Goal: Task Accomplishment & Management: Complete application form

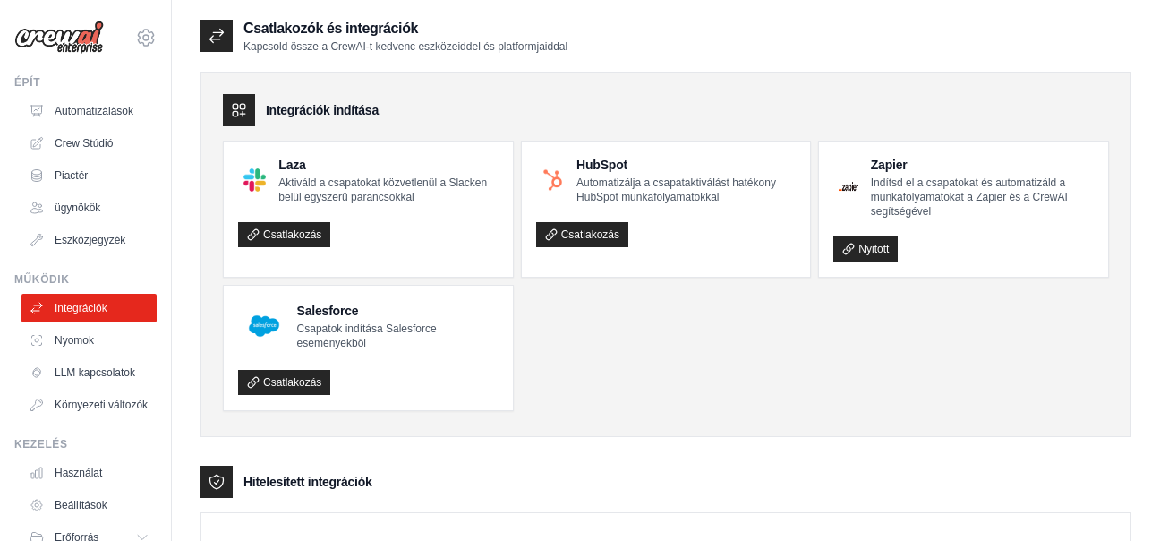
scroll to position [904, 0]
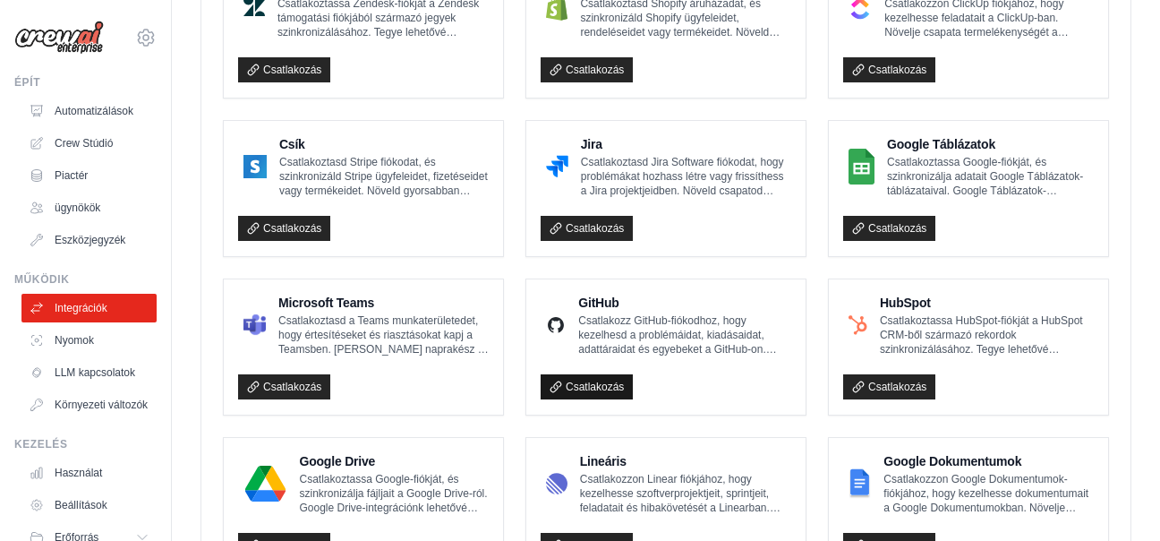
click at [596, 380] on font "Csatlakozás" at bounding box center [595, 386] width 58 height 13
click at [611, 382] on font "Csatlakozás" at bounding box center [595, 386] width 58 height 13
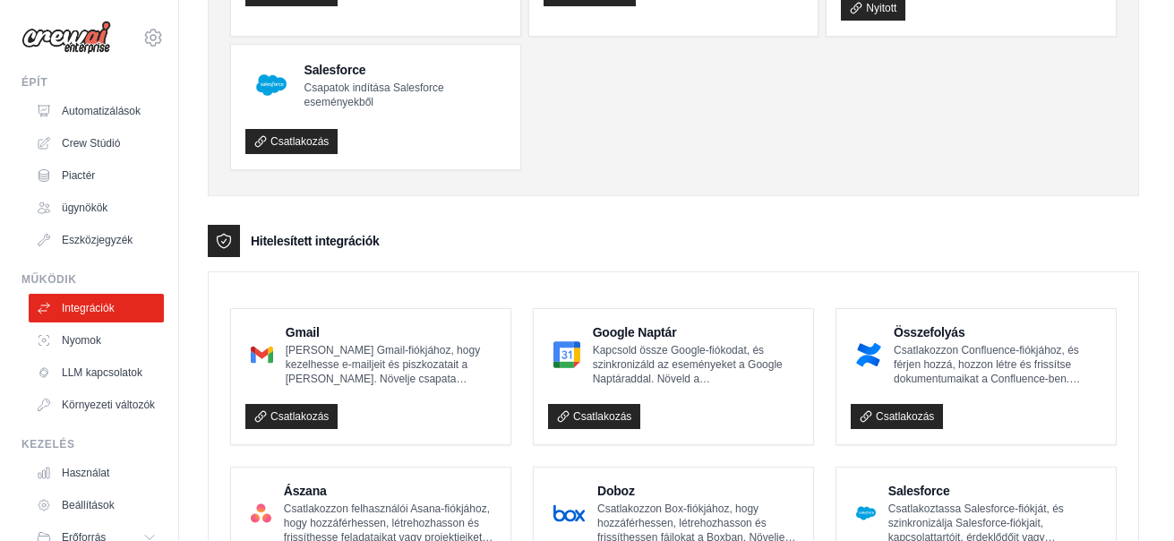
scroll to position [358, 0]
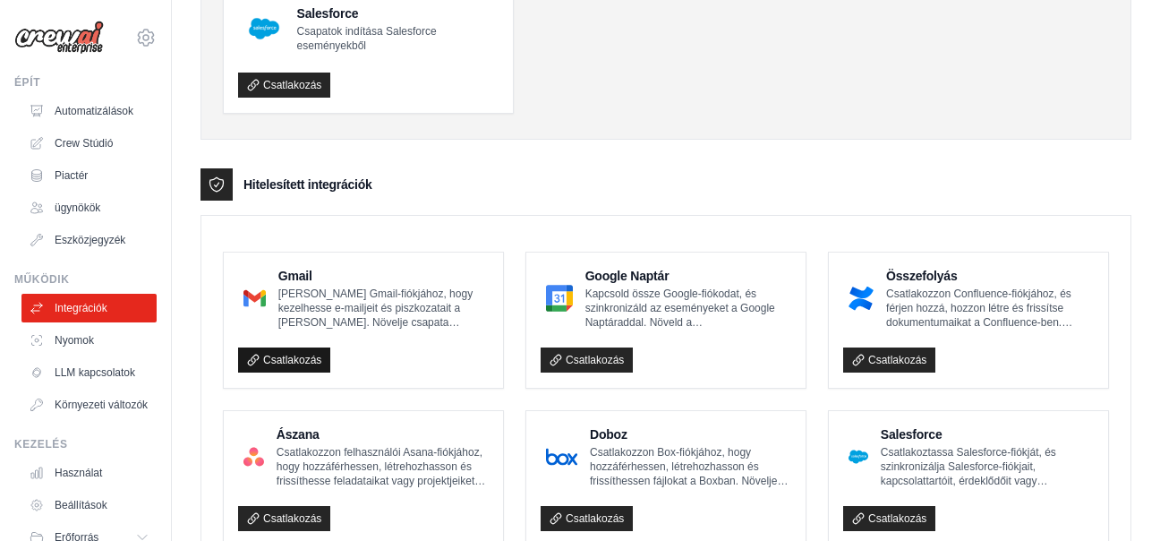
click at [277, 354] on font "Csatlakozás" at bounding box center [292, 360] width 58 height 13
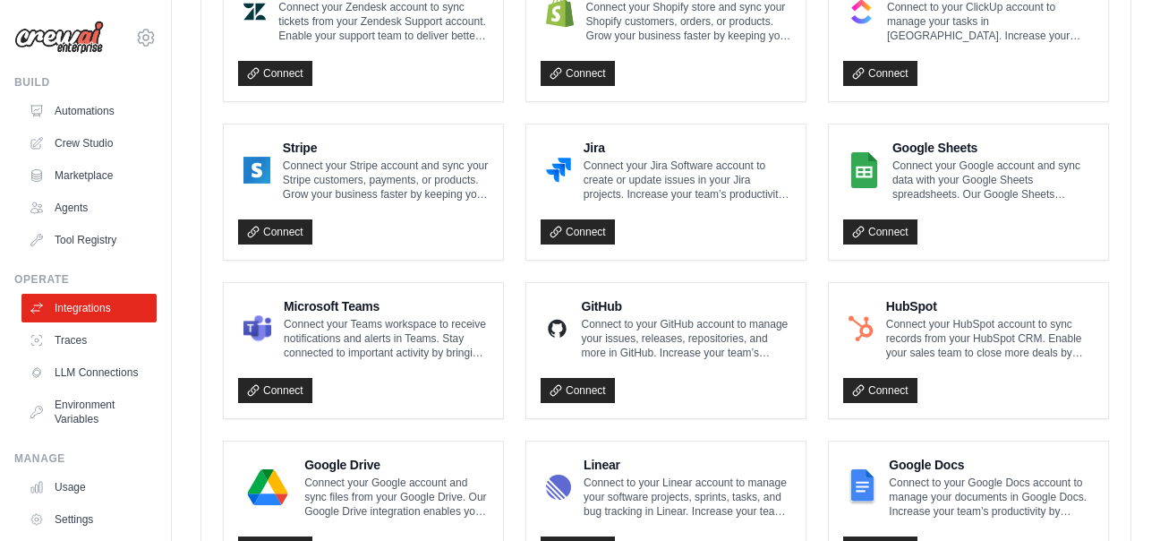
scroll to position [1198, 0]
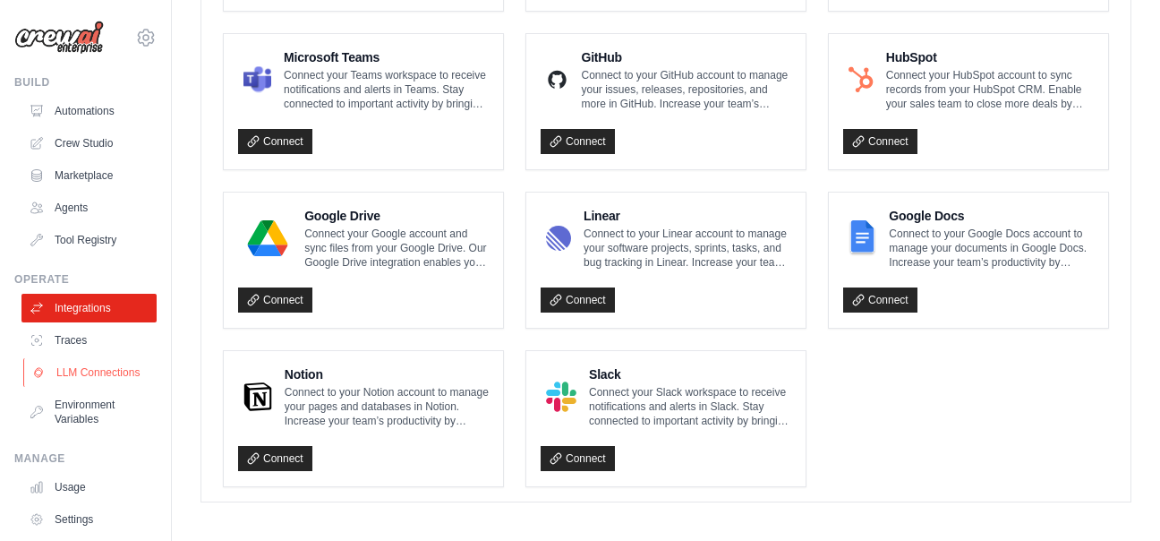
click at [72, 375] on link "LLM Connections" at bounding box center [90, 372] width 135 height 29
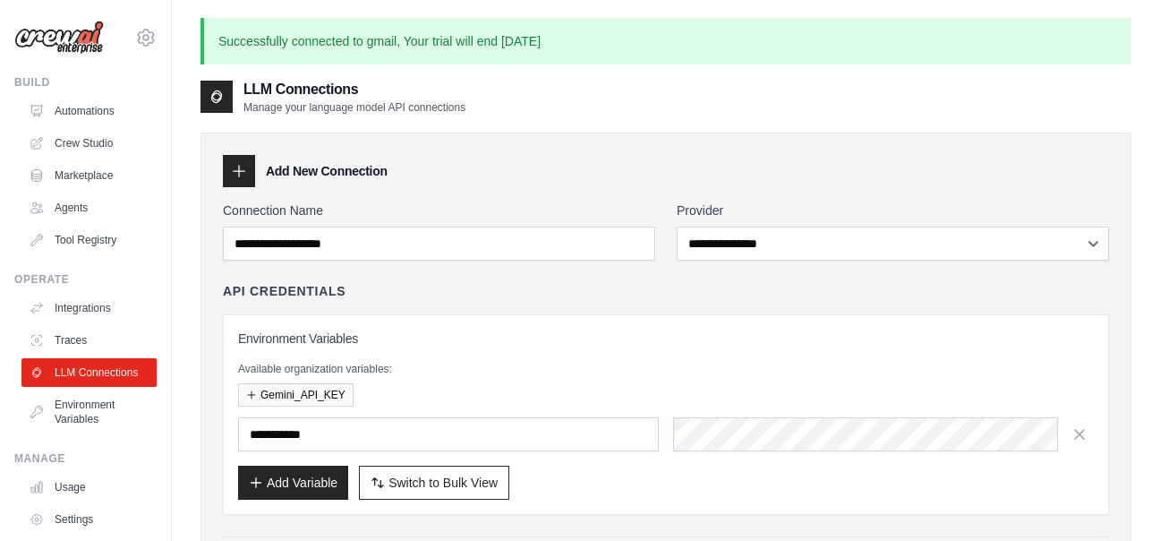
click at [809, 226] on div "**********" at bounding box center [893, 230] width 432 height 59
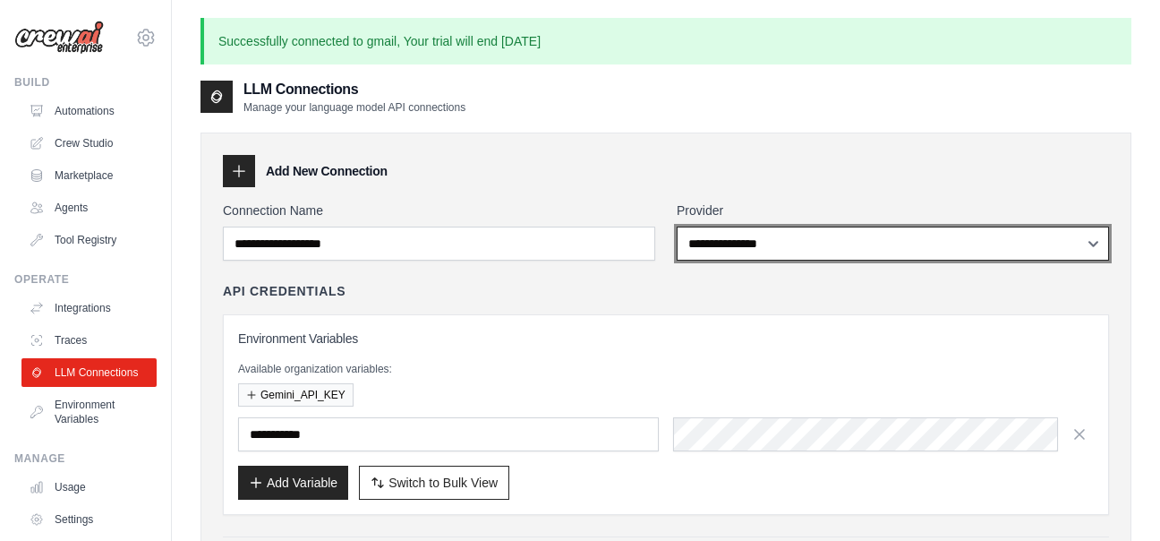
click at [808, 248] on select "**********" at bounding box center [893, 243] width 432 height 34
select select "******"
click at [677, 226] on select "**********" at bounding box center [893, 243] width 432 height 34
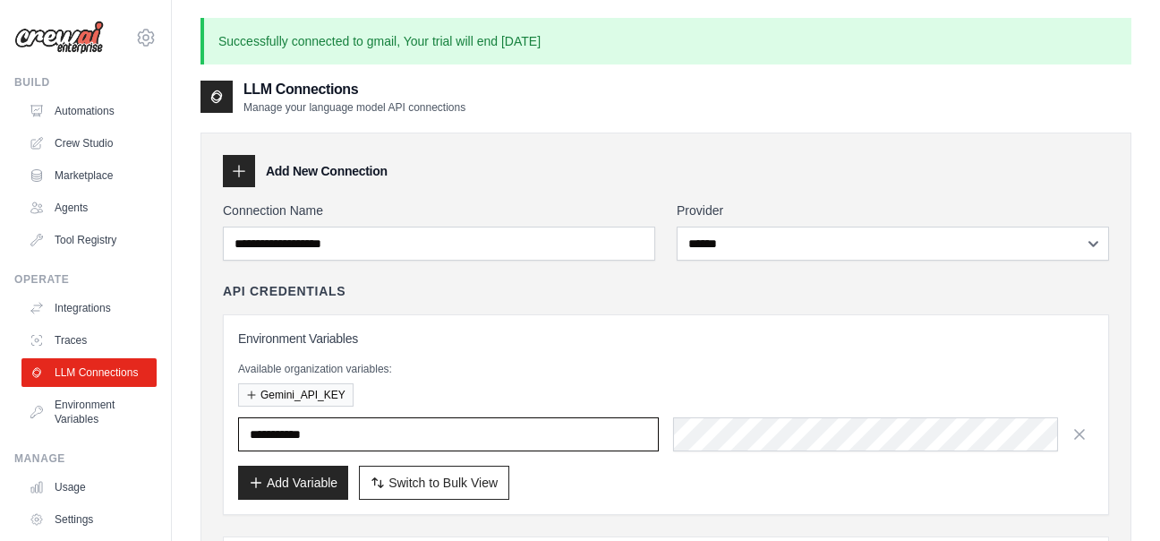
click at [413, 426] on input "text" at bounding box center [448, 434] width 421 height 34
type input "**********"
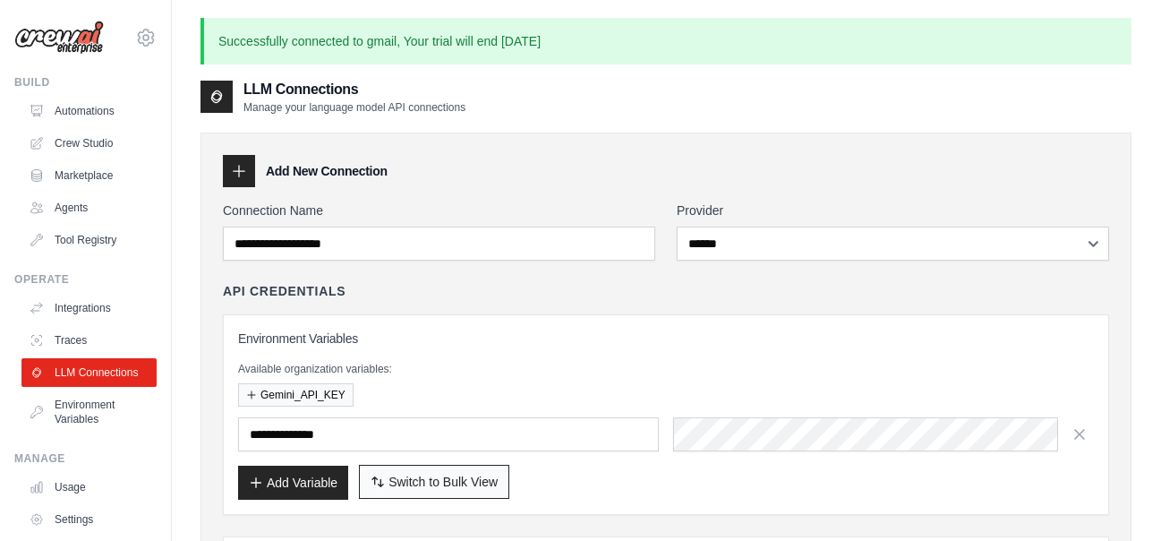
click at [424, 478] on span "Switch to Bulk View" at bounding box center [443, 482] width 109 height 18
type textarea "**********"
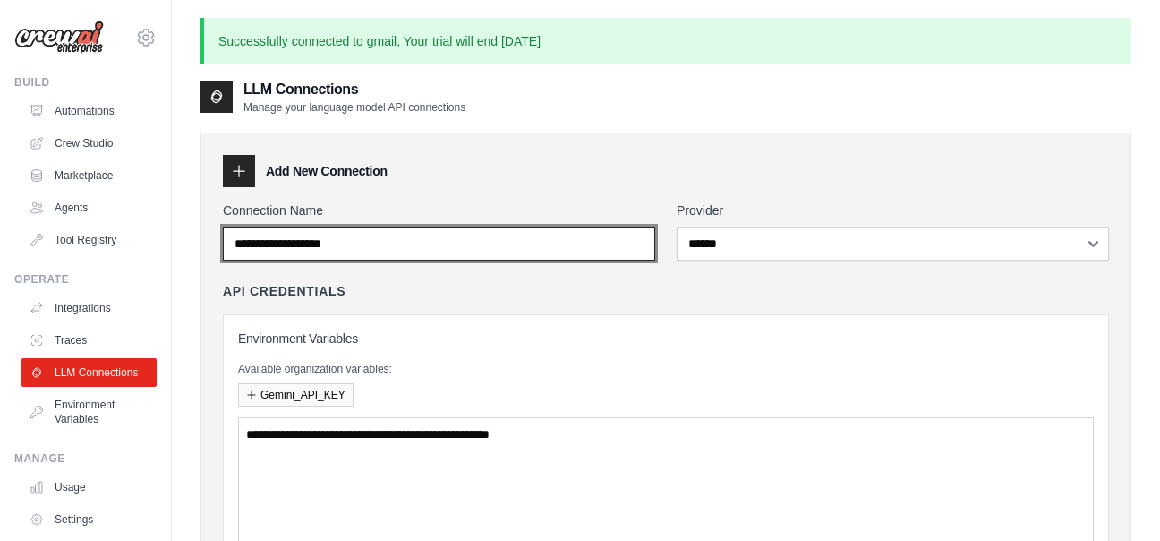
click at [403, 235] on input "Connection Name" at bounding box center [439, 243] width 432 height 34
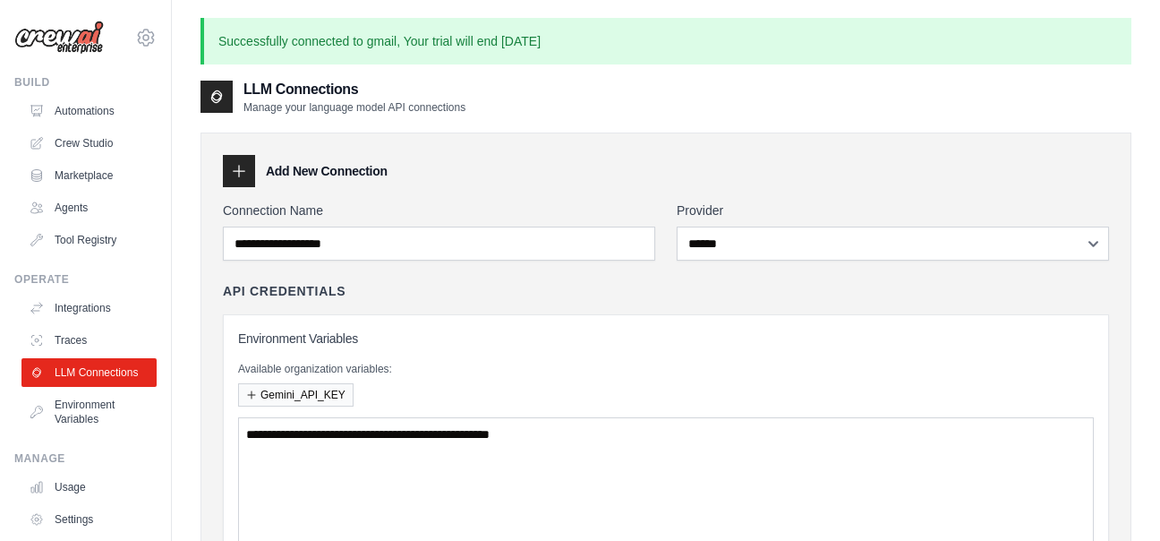
click at [225, 107] on div at bounding box center [217, 97] width 32 height 32
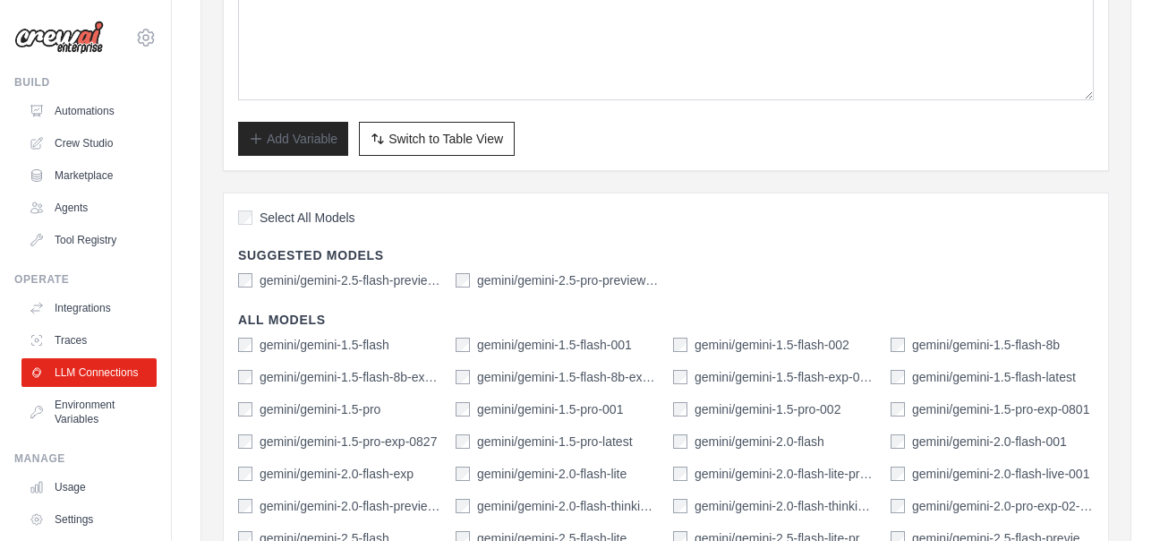
scroll to position [537, 0]
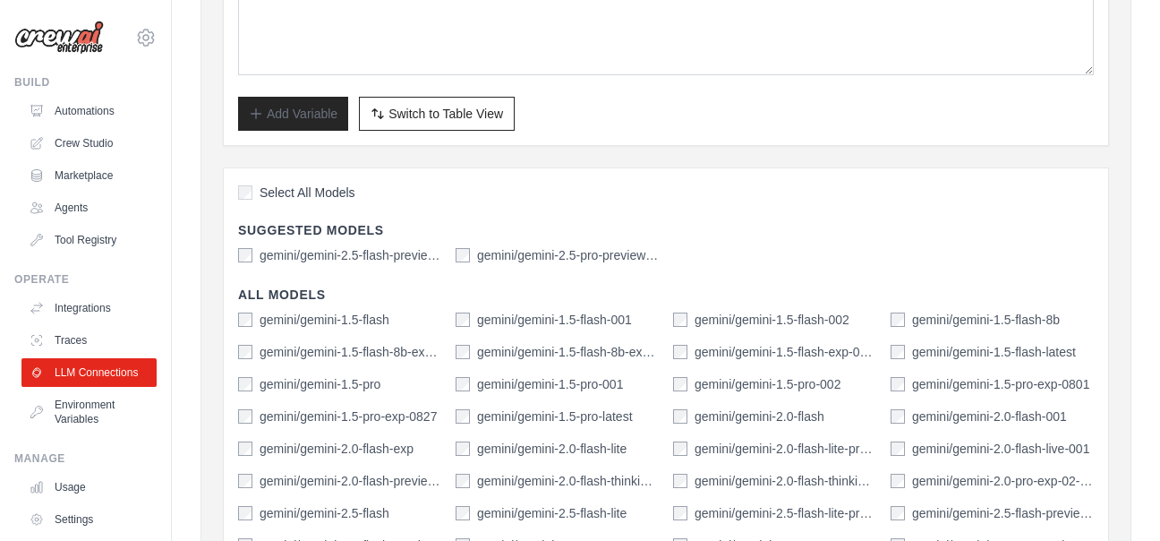
click at [287, 252] on label "gemini/gemini-2.5-flash-preview-04-17" at bounding box center [351, 255] width 182 height 18
click at [491, 263] on div "Select All Models Suggested Models gemini/gemini-2.5-flash-preview-04-17 gemini…" at bounding box center [666, 478] width 886 height 622
click at [487, 252] on label "gemini/gemini-2.5-pro-preview-03-25" at bounding box center [568, 255] width 182 height 18
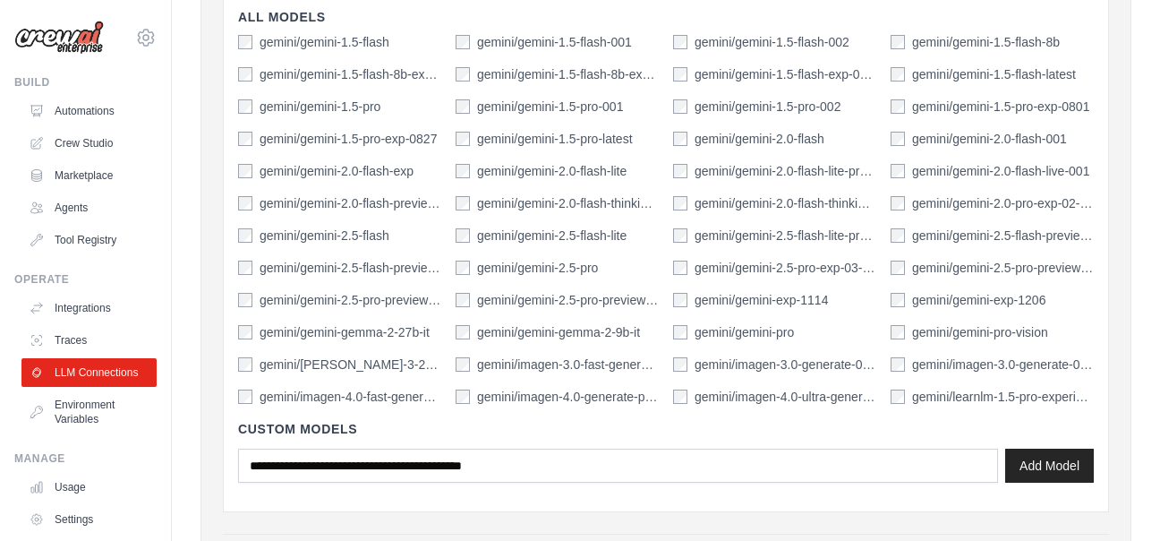
scroll to position [895, 0]
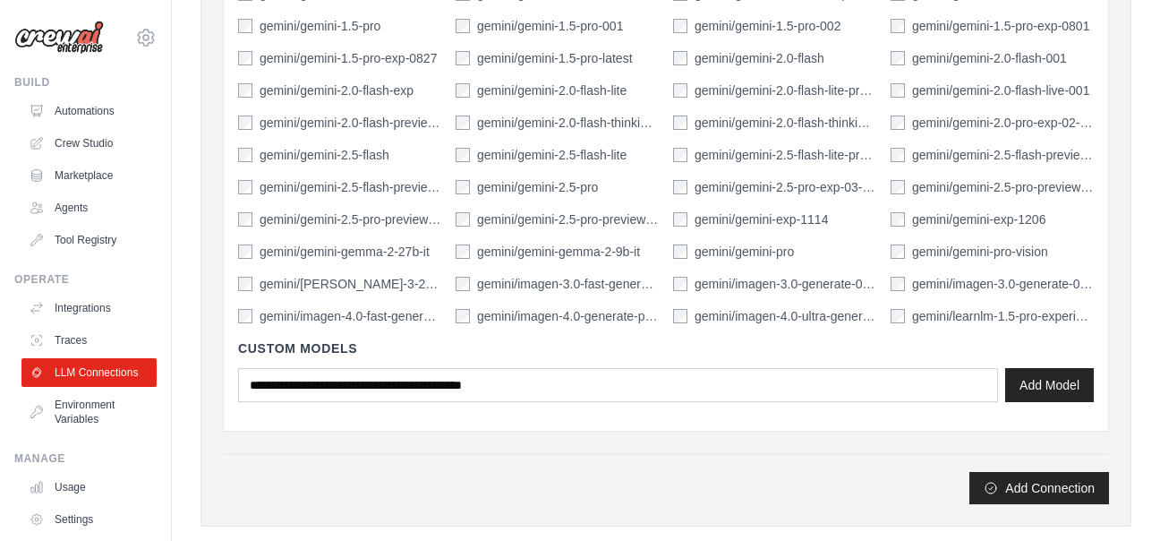
click at [553, 150] on label "gemini/gemini-2.5-flash-lite" at bounding box center [552, 155] width 150 height 18
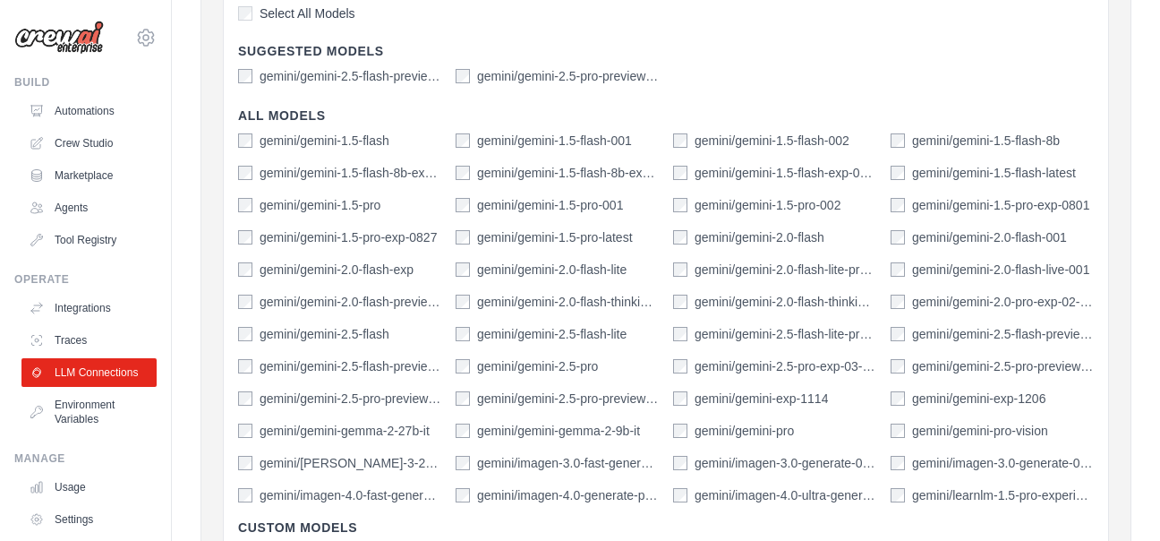
click at [471, 338] on div "gemini/gemini-2.5-flash-lite" at bounding box center [541, 334] width 171 height 18
drag, startPoint x: 683, startPoint y: 147, endPoint x: 660, endPoint y: 271, distance: 126.6
click at [660, 271] on div "gemini/gemini-1.5-flash gemini/gemini-1.5-flash-001 gemini/gemini-1.5-flash-002…" at bounding box center [666, 318] width 856 height 372
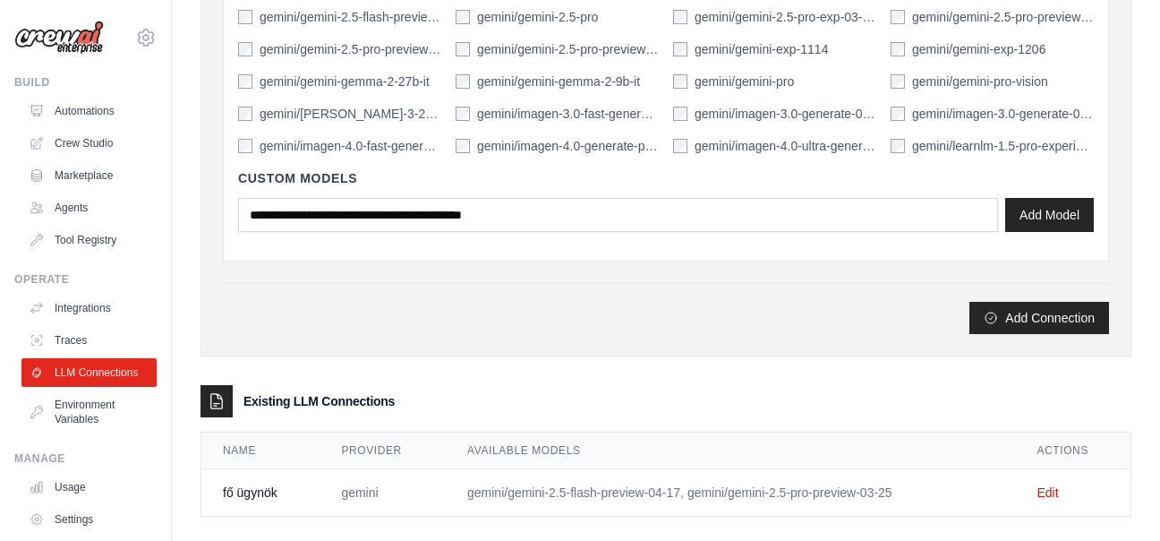
scroll to position [1086, 0]
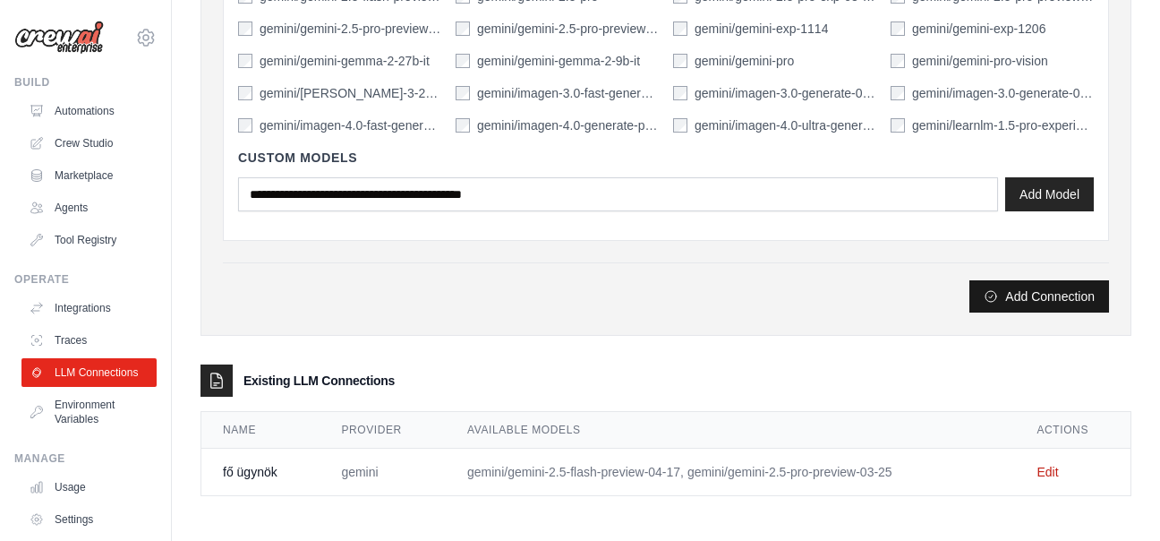
click at [1038, 295] on button "Add Connection" at bounding box center [1040, 296] width 140 height 32
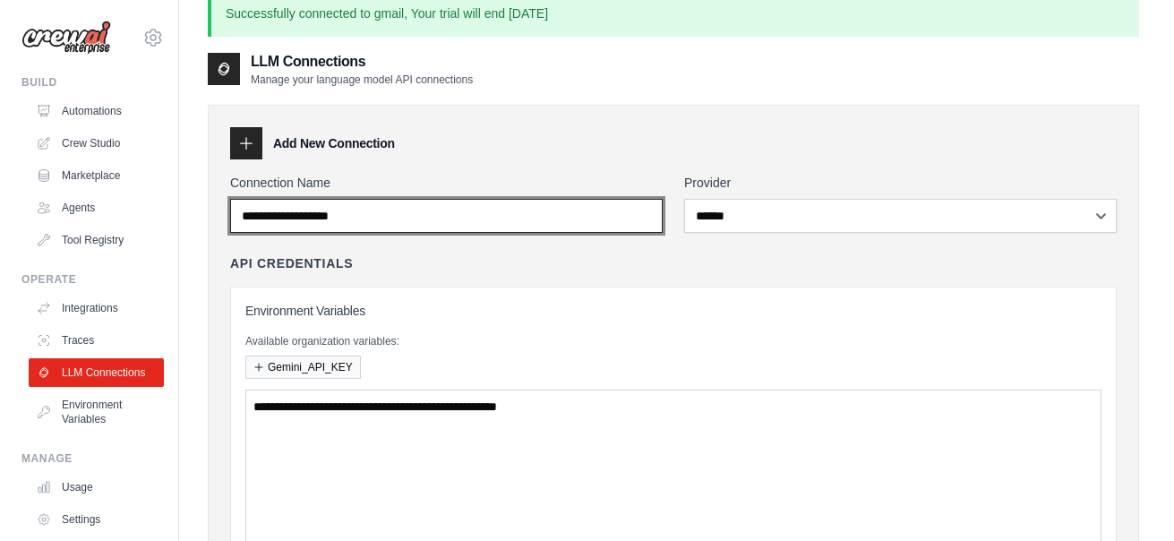
scroll to position [0, 0]
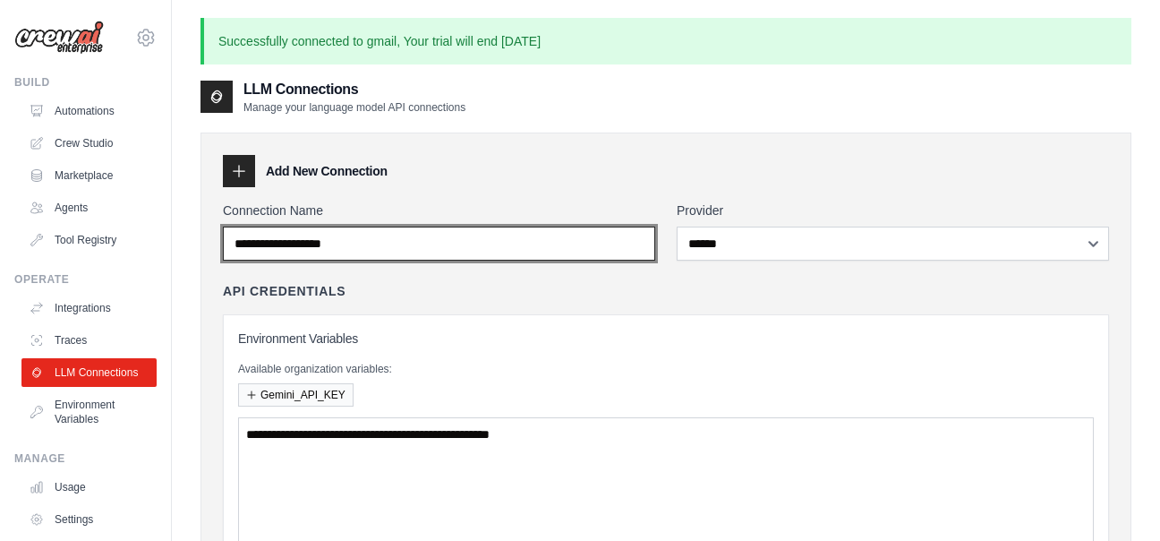
click at [355, 235] on input "Connection Name" at bounding box center [439, 243] width 432 height 34
click at [365, 244] on input "Connection Name" at bounding box center [439, 243] width 432 height 34
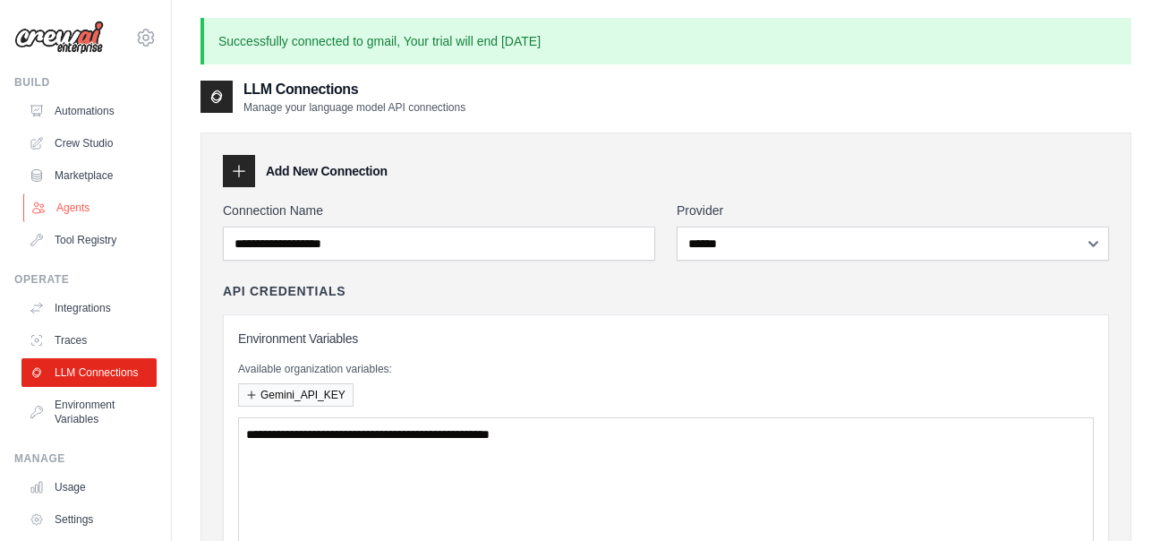
click at [92, 206] on link "Agents" at bounding box center [90, 207] width 135 height 29
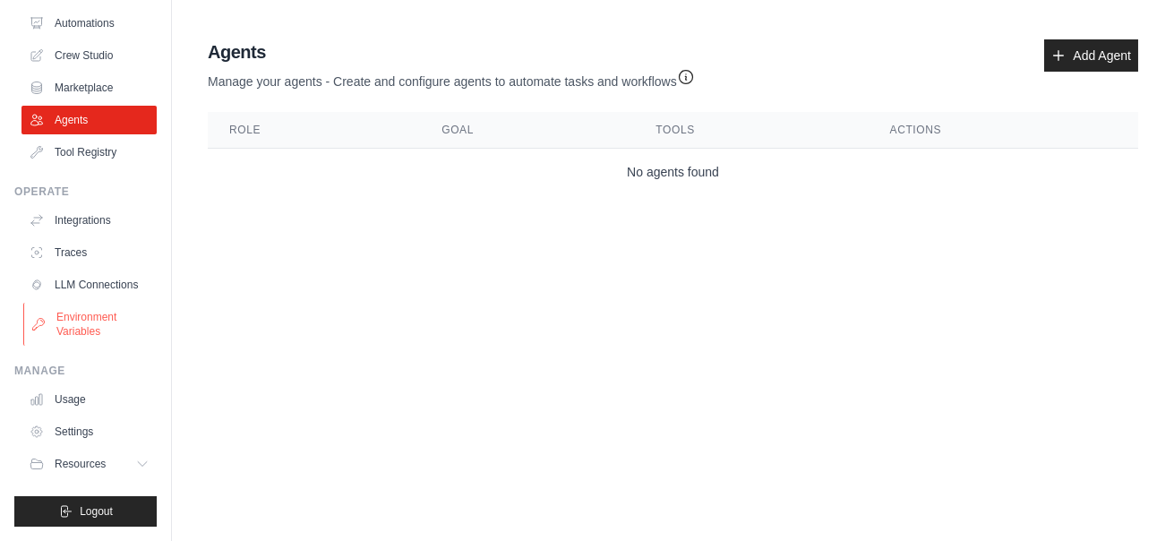
scroll to position [101, 0]
